Goal: Task Accomplishment & Management: Use online tool/utility

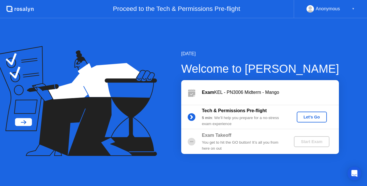
click at [303, 115] on div "Let's Go" at bounding box center [311, 117] width 25 height 5
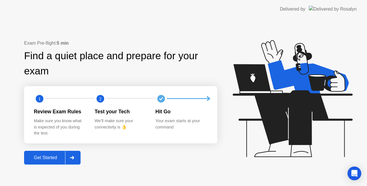
click at [58, 159] on div "Get Started" at bounding box center [45, 157] width 39 height 5
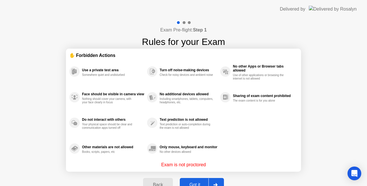
click at [192, 181] on button "Got it" at bounding box center [202, 185] width 44 height 14
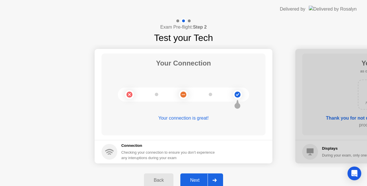
click at [194, 179] on div "Next" at bounding box center [194, 180] width 25 height 5
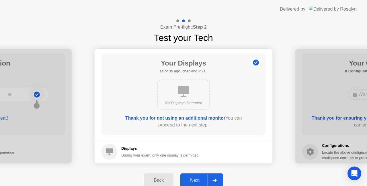
click at [187, 178] on div "Next" at bounding box center [194, 180] width 25 height 5
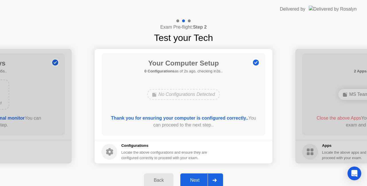
click at [187, 178] on div "Next" at bounding box center [194, 180] width 25 height 5
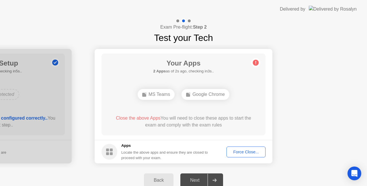
click at [243, 155] on button "Force Close..." at bounding box center [245, 152] width 39 height 11
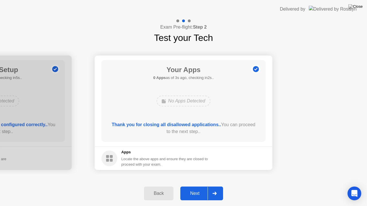
click at [191, 186] on div "Next" at bounding box center [194, 193] width 25 height 5
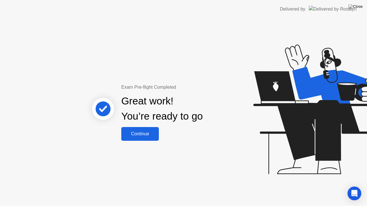
click at [155, 136] on div "Continue" at bounding box center [140, 133] width 34 height 5
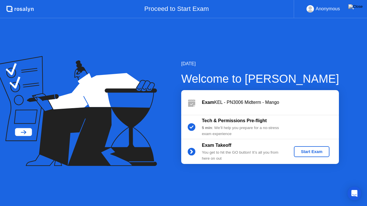
click at [319, 148] on button "Start Exam" at bounding box center [310, 151] width 35 height 11
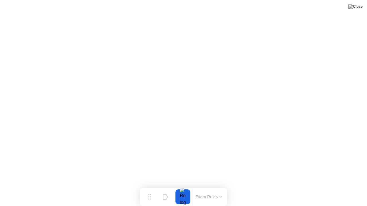
click at [220, 186] on button "Exam Rules" at bounding box center [209, 196] width 30 height 5
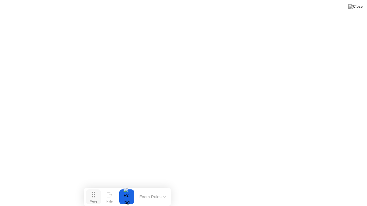
drag, startPoint x: 144, startPoint y: 194, endPoint x: 88, endPoint y: 197, distance: 56.2
click at [88, 186] on button "Move" at bounding box center [93, 197] width 15 height 15
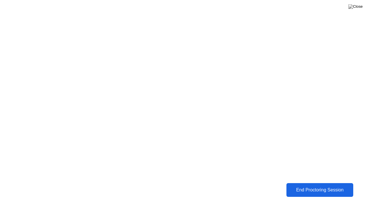
click at [300, 186] on div "End Proctoring Session" at bounding box center [319, 190] width 63 height 5
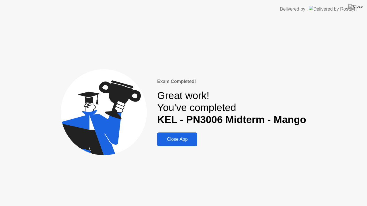
click at [185, 142] on div "Close App" at bounding box center [177, 139] width 37 height 5
